Goal: Task Accomplishment & Management: Use online tool/utility

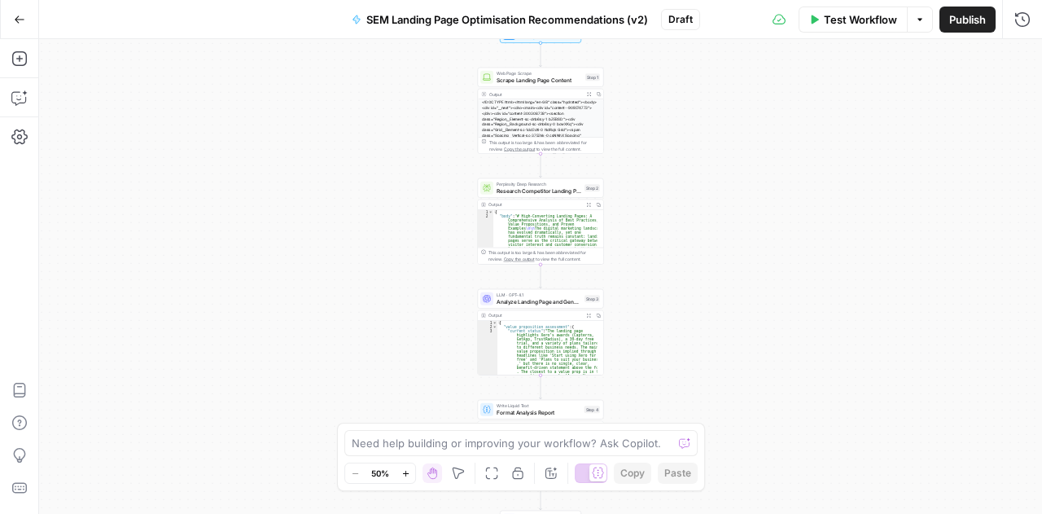
click at [11, 15] on button "Go Back" at bounding box center [19, 19] width 29 height 29
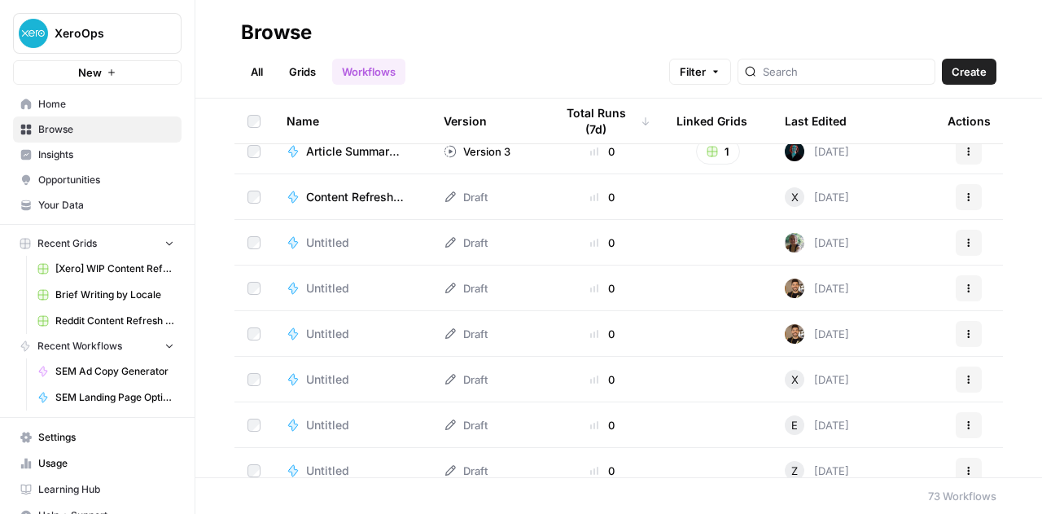
scroll to position [733, 0]
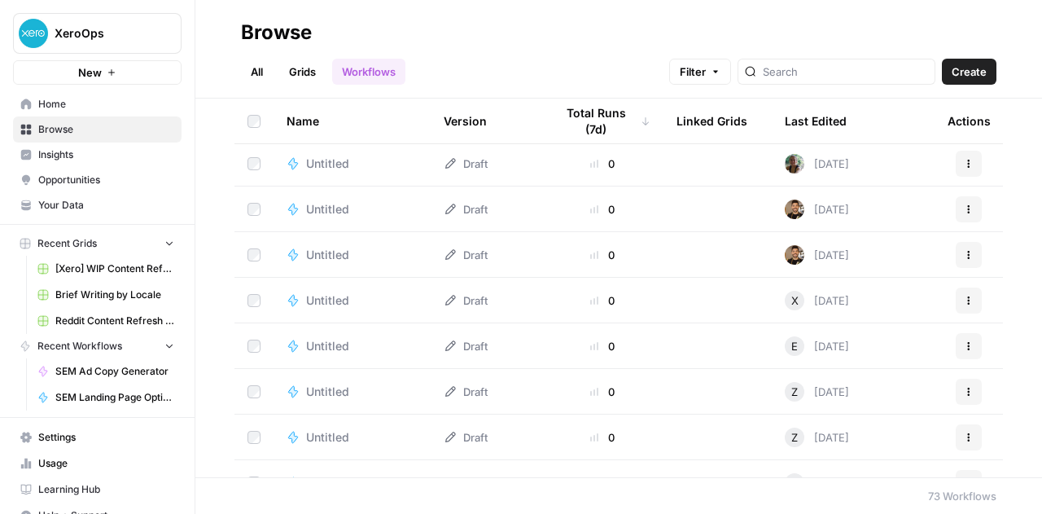
click at [72, 103] on span "Home" at bounding box center [106, 104] width 136 height 15
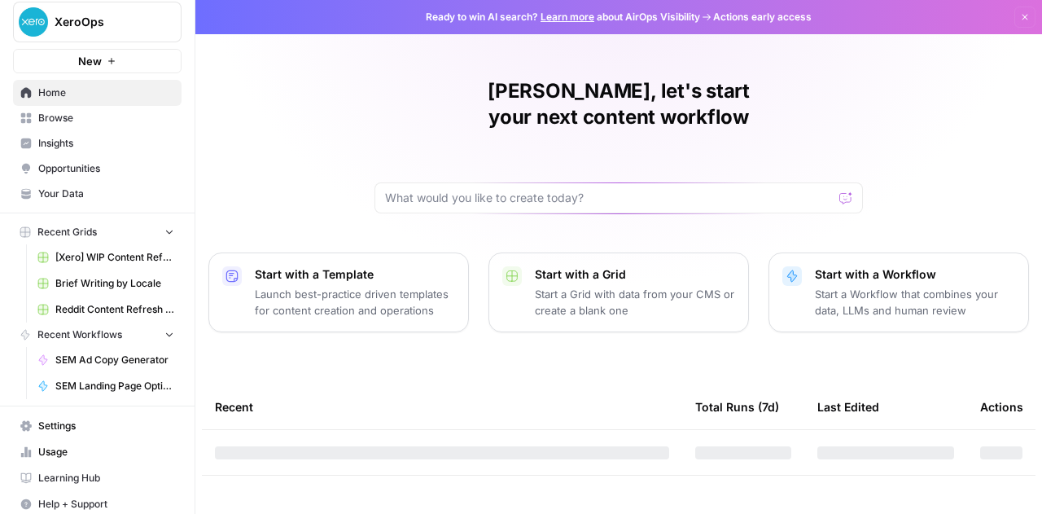
scroll to position [15, 0]
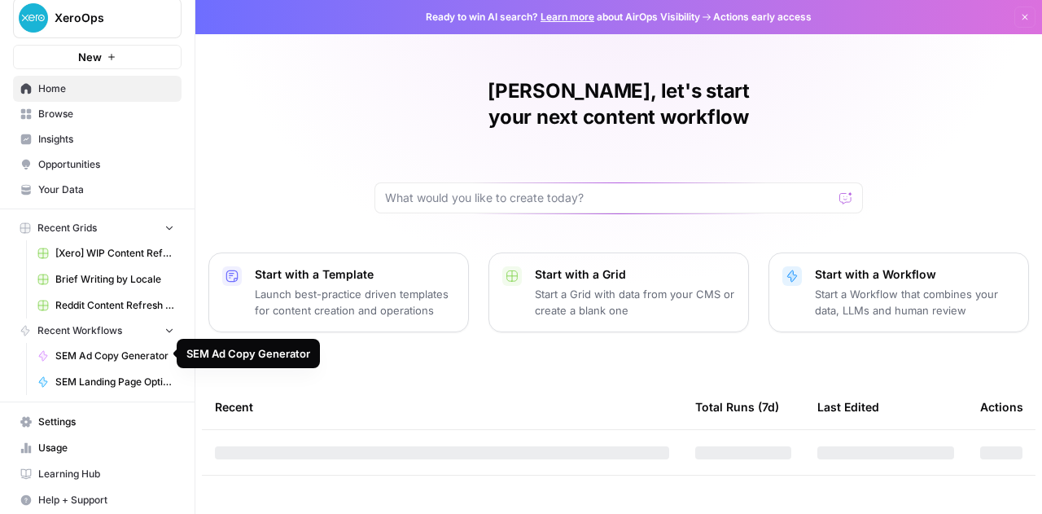
click at [111, 375] on span "SEM Landing Page Optimisation Recommendations (v2)" at bounding box center [114, 381] width 119 height 15
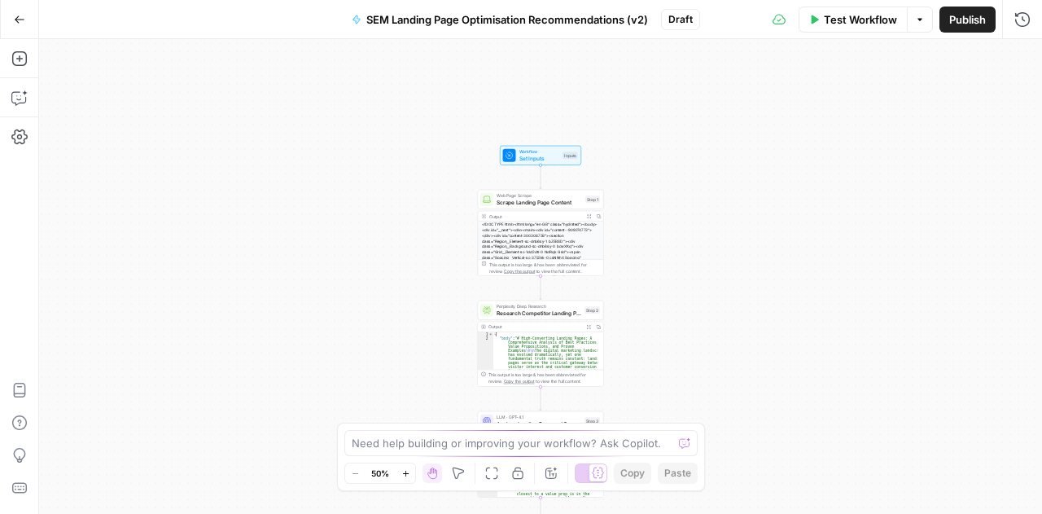
click at [403, 465] on button "Zoom In" at bounding box center [406, 473] width 20 height 20
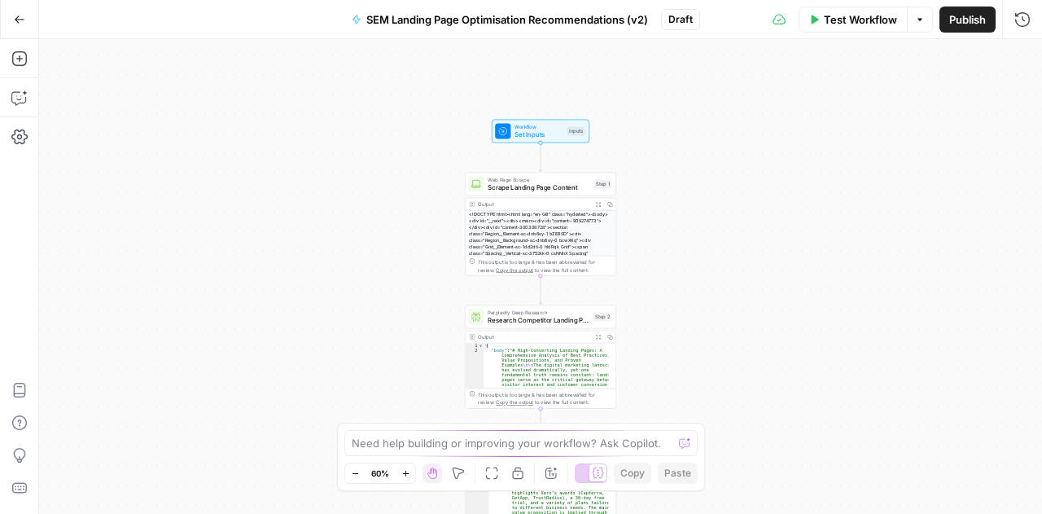
click at [403, 465] on button "Zoom In" at bounding box center [406, 473] width 20 height 20
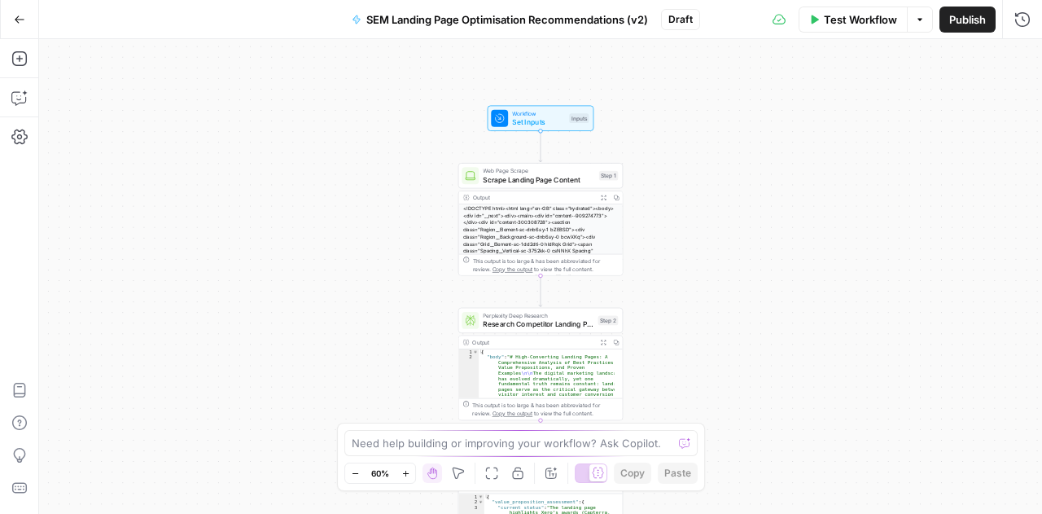
click at [403, 465] on button "Zoom In" at bounding box center [406, 473] width 20 height 20
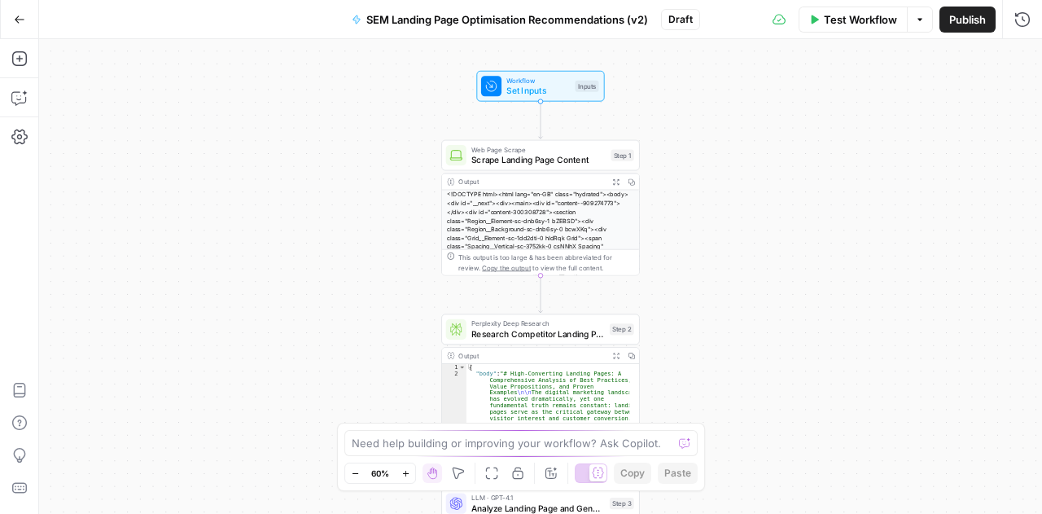
click at [403, 465] on button "Zoom In" at bounding box center [406, 473] width 20 height 20
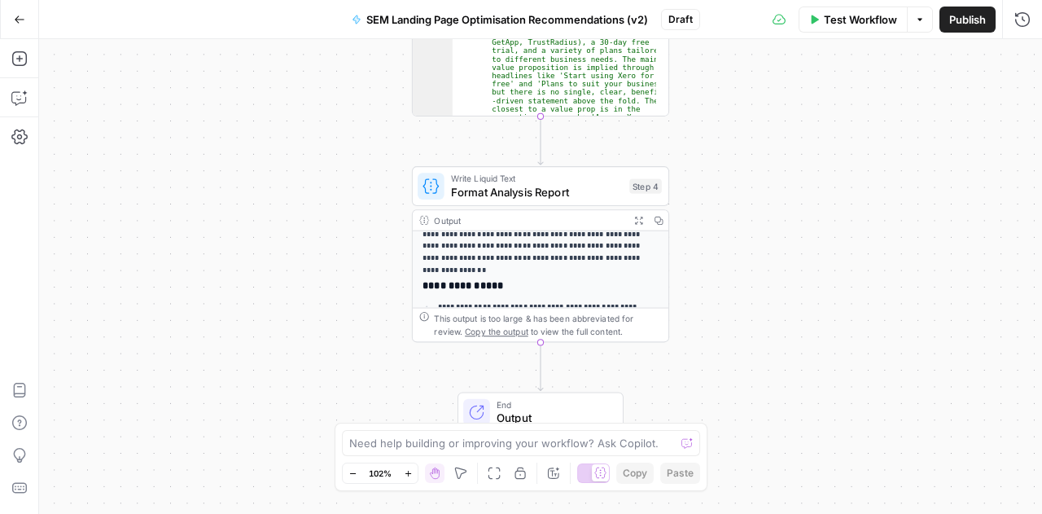
scroll to position [309, 0]
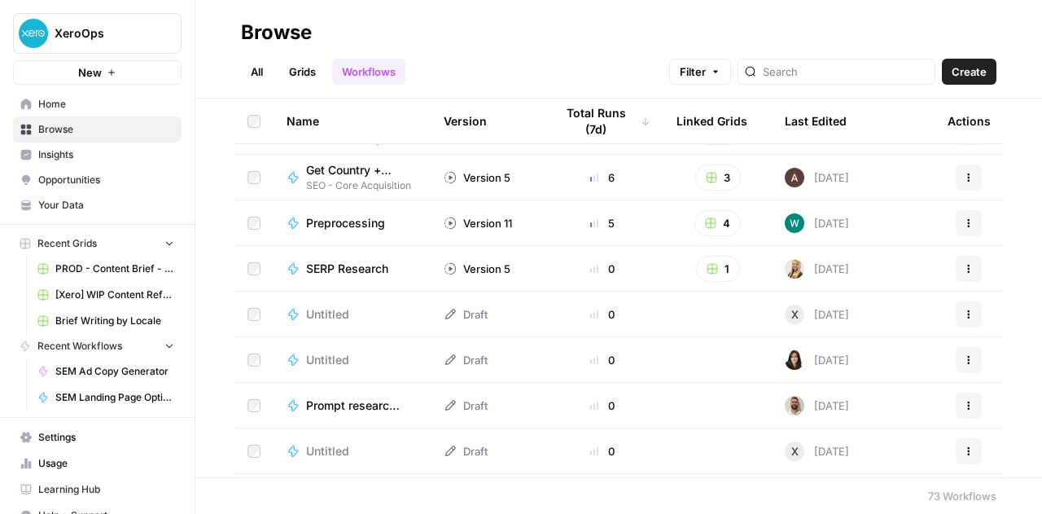
scroll to position [173, 0]
